Goal: Transaction & Acquisition: Purchase product/service

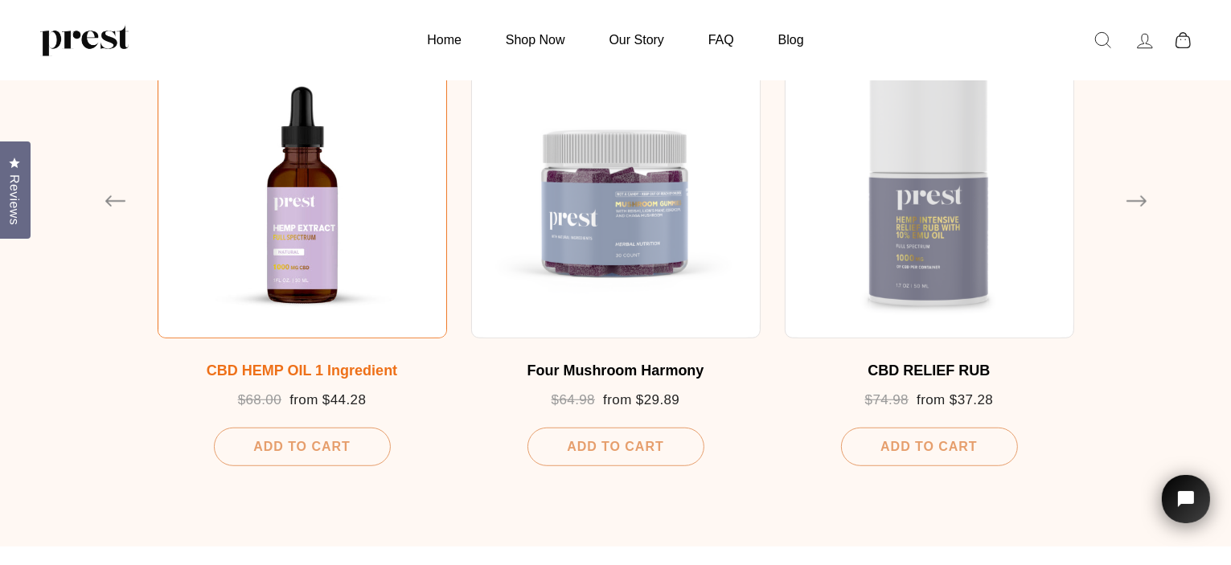
scroll to position [965, 0]
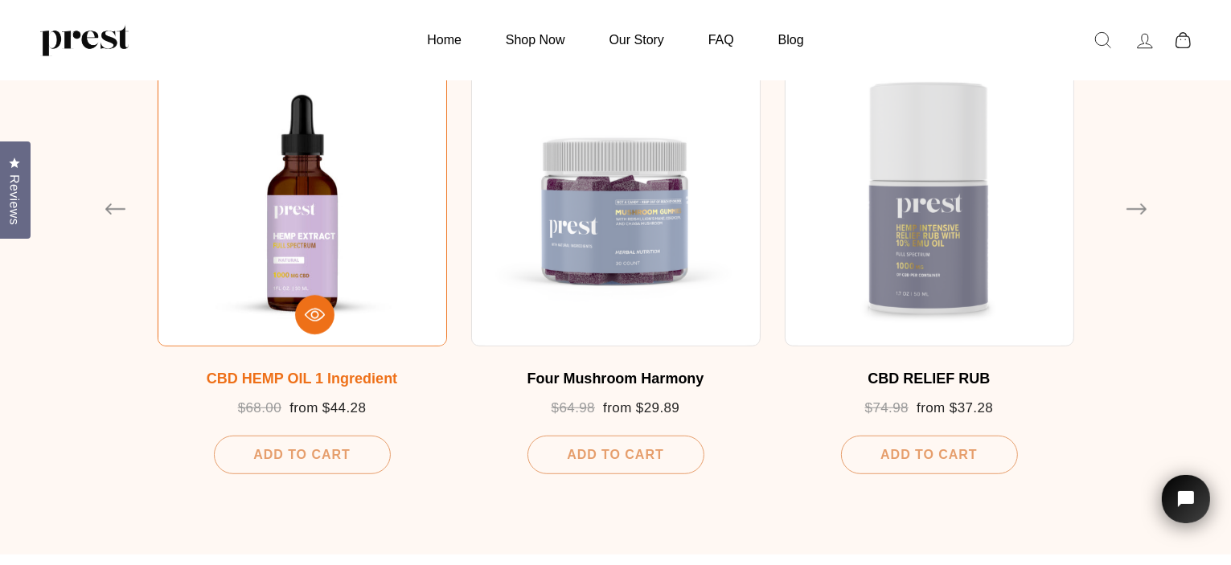
click at [298, 211] on div at bounding box center [302, 201] width 289 height 289
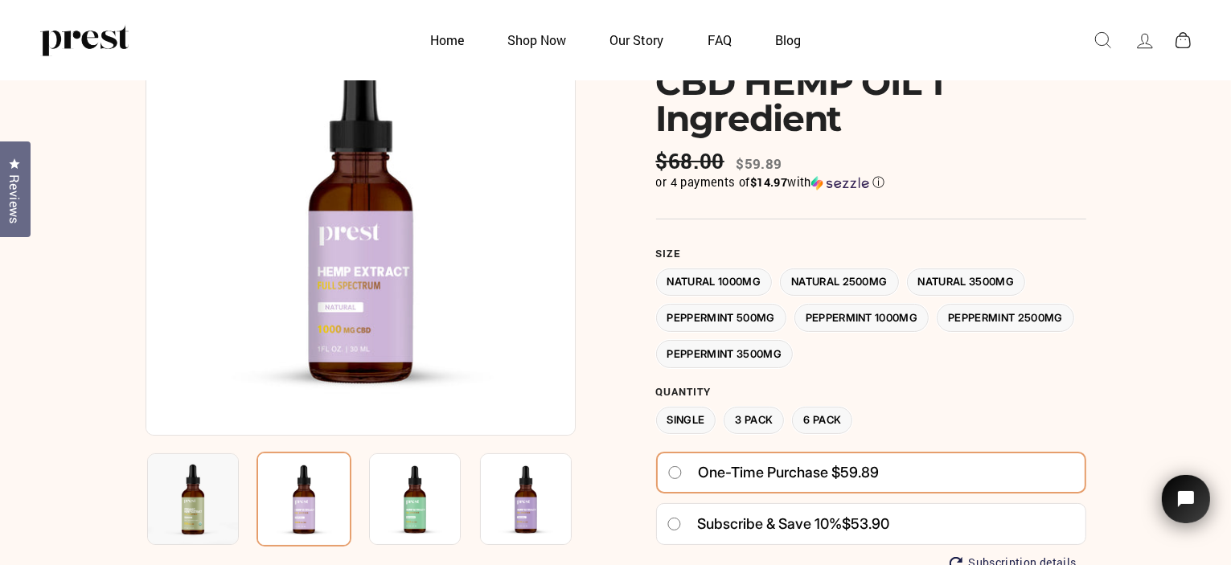
scroll to position [80, 0]
